Goal: Information Seeking & Learning: Learn about a topic

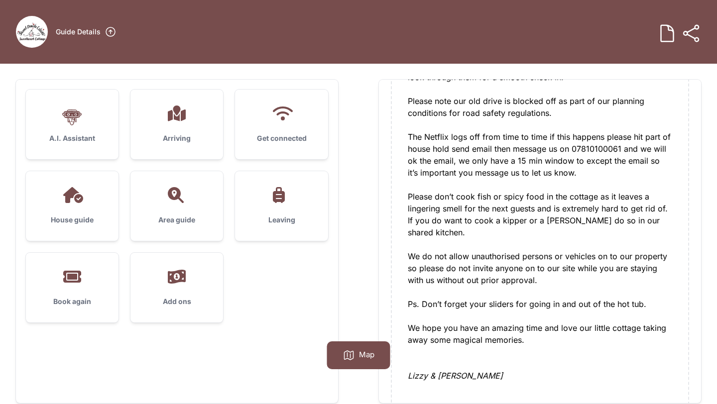
scroll to position [795, 0]
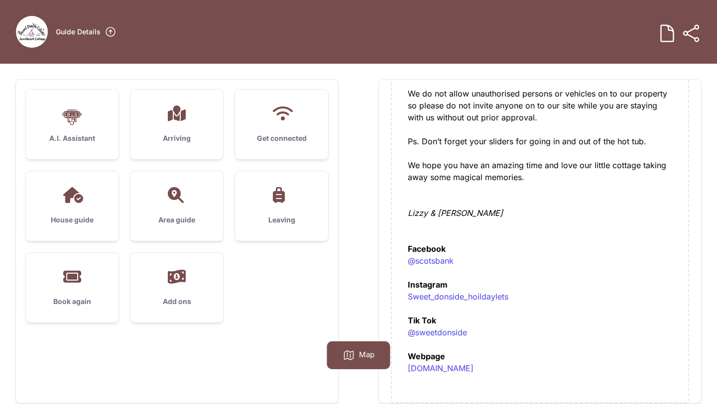
click at [287, 138] on h3 "Get connected" at bounding box center [281, 138] width 61 height 10
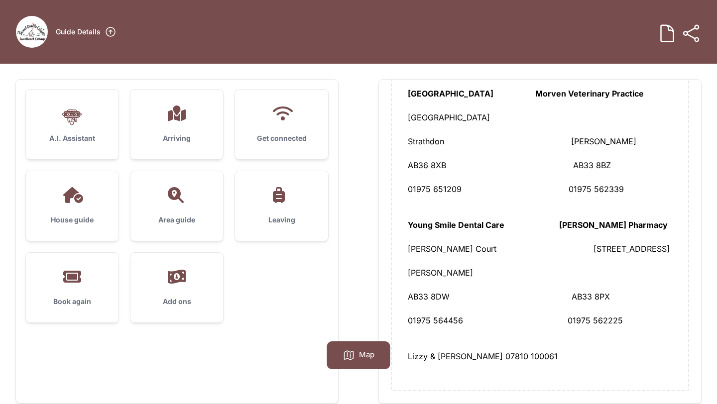
scroll to position [7, 0]
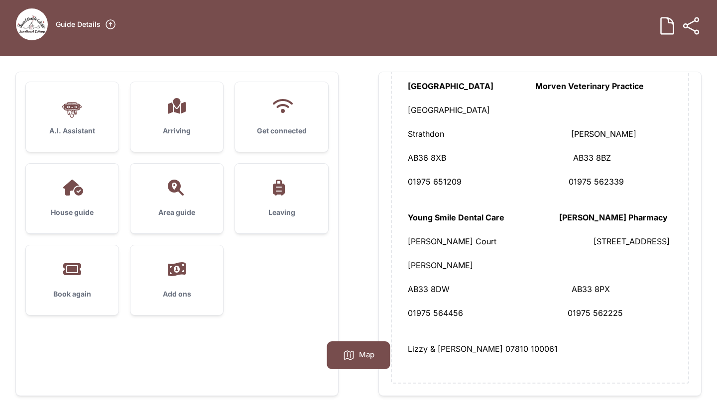
click at [81, 218] on div "House guide" at bounding box center [72, 199] width 93 height 70
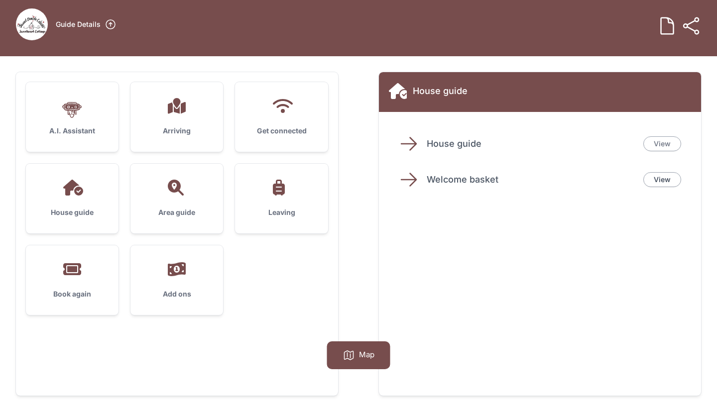
click at [662, 149] on link "View" at bounding box center [663, 143] width 38 height 15
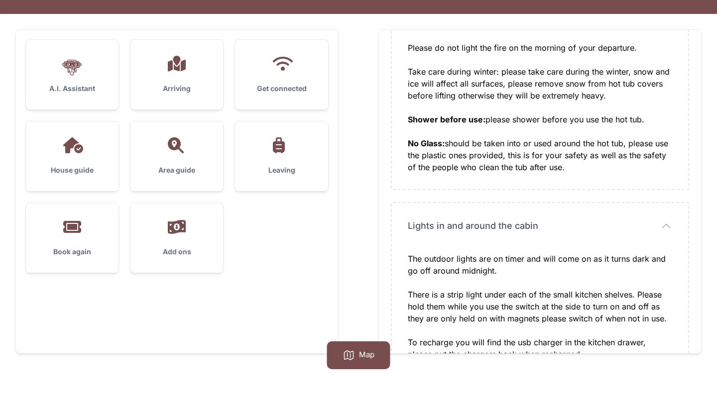
scroll to position [64, 0]
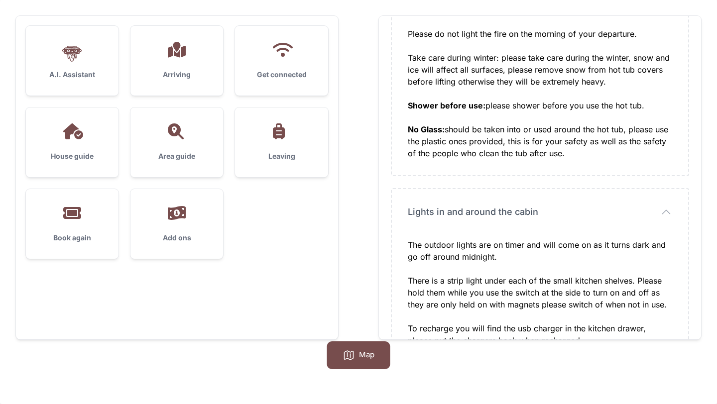
click at [176, 160] on h3 "Area guide" at bounding box center [176, 156] width 61 height 10
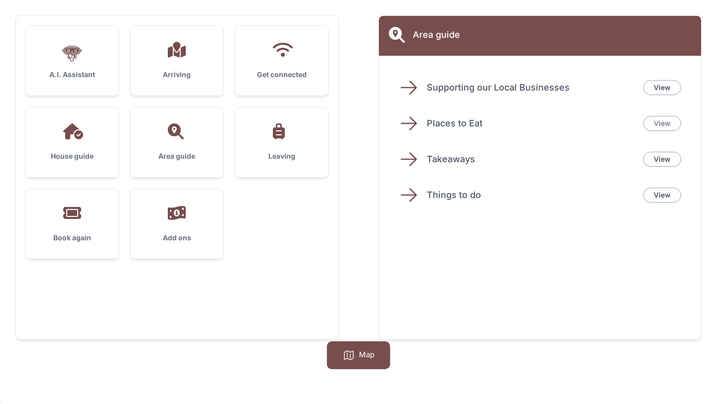
click at [665, 123] on link "View" at bounding box center [663, 123] width 38 height 15
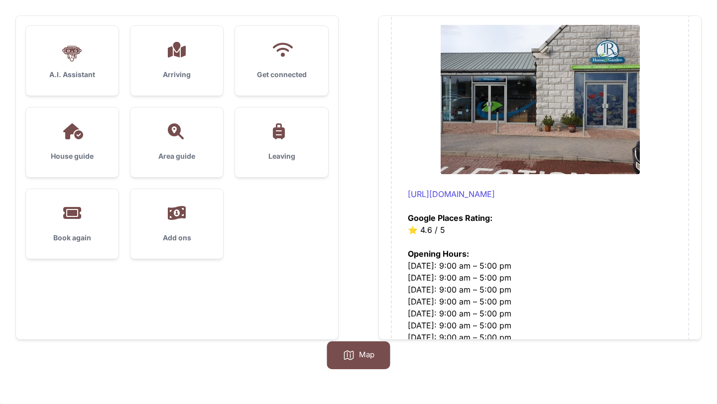
scroll to position [5386, 0]
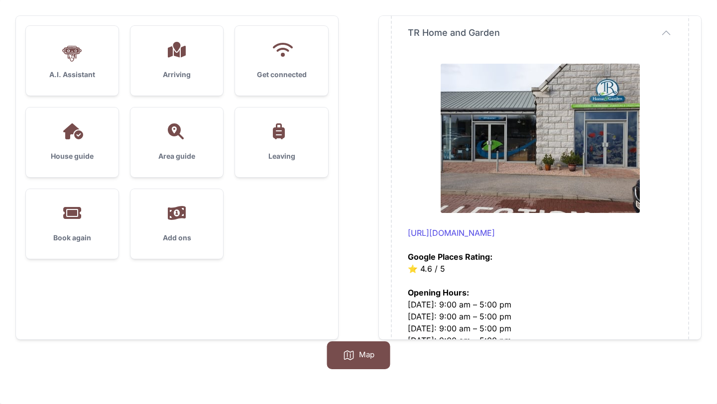
click at [61, 237] on h3 "Book again" at bounding box center [72, 238] width 61 height 10
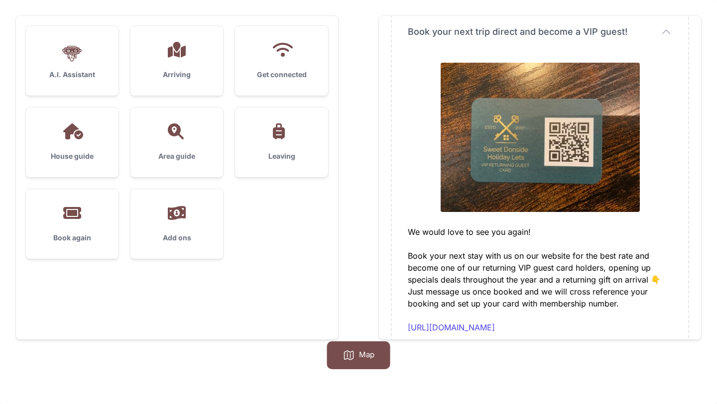
scroll to position [107, 0]
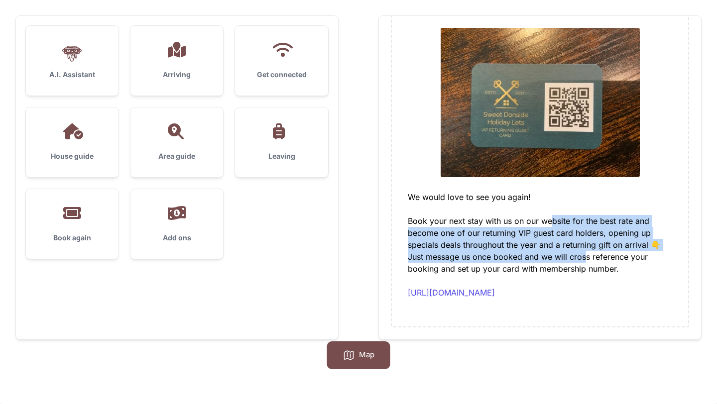
drag, startPoint x: 553, startPoint y: 225, endPoint x: 588, endPoint y: 263, distance: 51.1
click at [588, 262] on div "We would love to see you again! Book your next stay with us on our website for …" at bounding box center [540, 251] width 264 height 120
click at [588, 263] on div "We would love to see you again! Book your next stay with us on our website for …" at bounding box center [540, 251] width 264 height 120
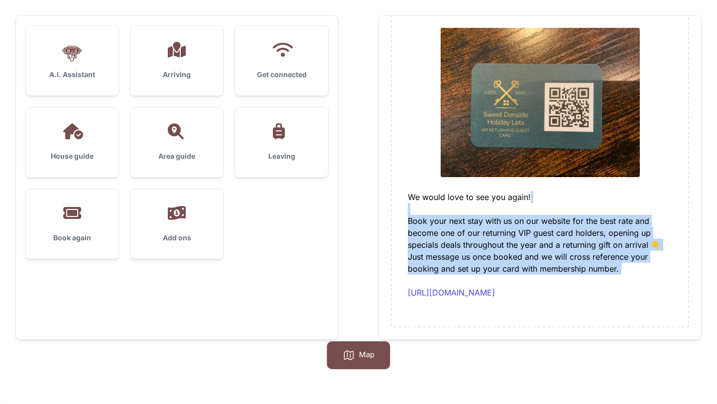
drag, startPoint x: 488, startPoint y: 213, endPoint x: 616, endPoint y: 277, distance: 143.5
click at [616, 277] on div "We would love to see you again! Book your next stay with us on our website for …" at bounding box center [540, 251] width 264 height 120
drag, startPoint x: 600, startPoint y: 214, endPoint x: 619, endPoint y: 263, distance: 53.3
click at [619, 263] on div "We would love to see you again! Book your next stay with us on our website for …" at bounding box center [540, 251] width 264 height 120
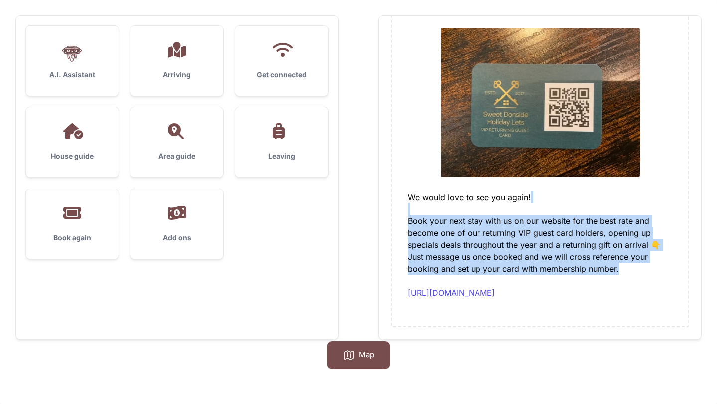
click at [619, 263] on div "We would love to see you again! Book your next stay with us on our website for …" at bounding box center [540, 251] width 264 height 120
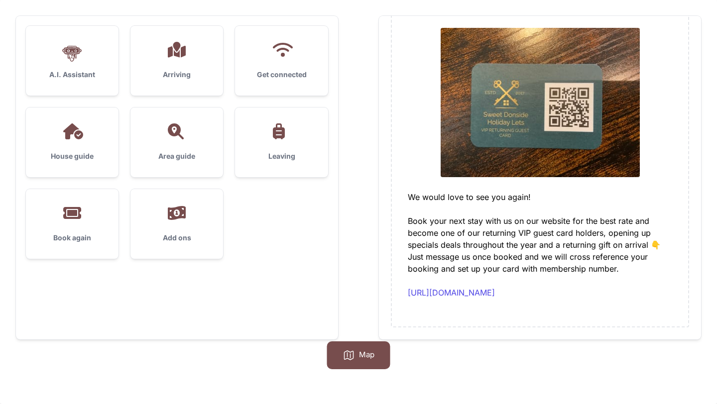
click at [559, 228] on div "We would love to see you again! Book your next stay with us on our website for …" at bounding box center [540, 251] width 264 height 120
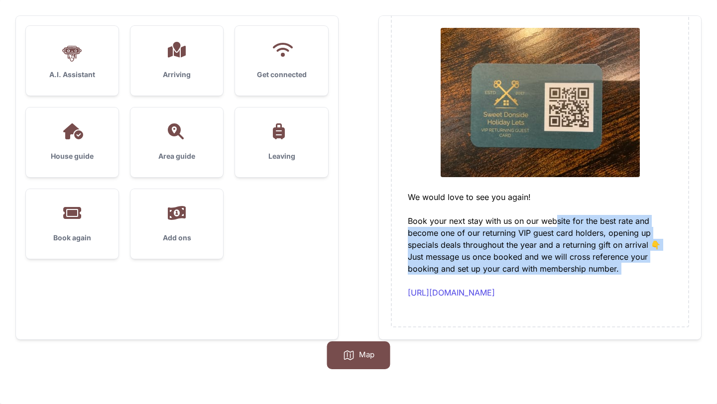
drag, startPoint x: 556, startPoint y: 215, endPoint x: 617, endPoint y: 278, distance: 87.7
click at [617, 278] on div "We would love to see you again! Book your next stay with us on our website for …" at bounding box center [540, 251] width 264 height 120
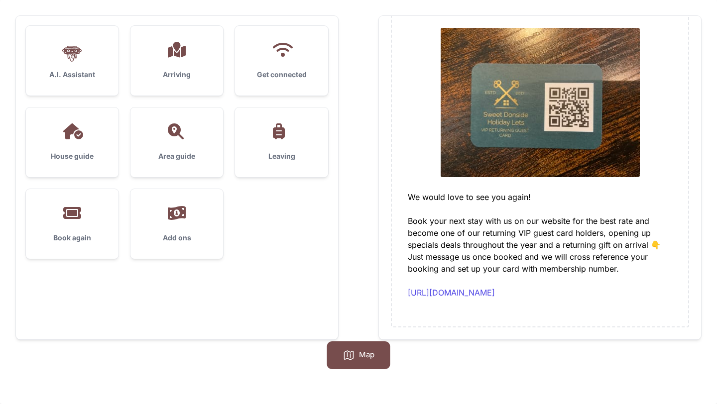
click at [185, 237] on h3 "Add ons" at bounding box center [176, 238] width 61 height 10
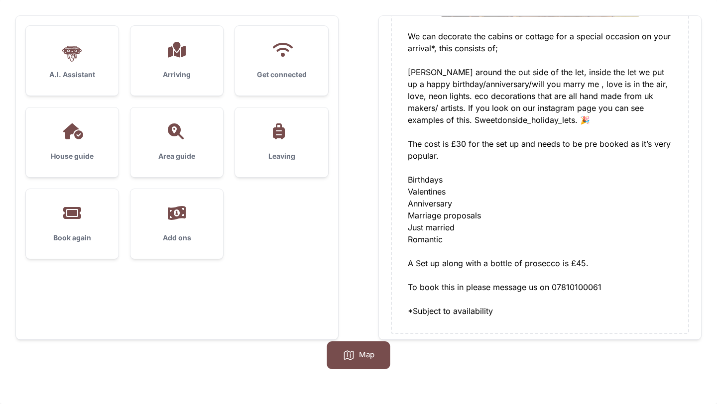
scroll to position [2613, 0]
